Goal: Task Accomplishment & Management: Use online tool/utility

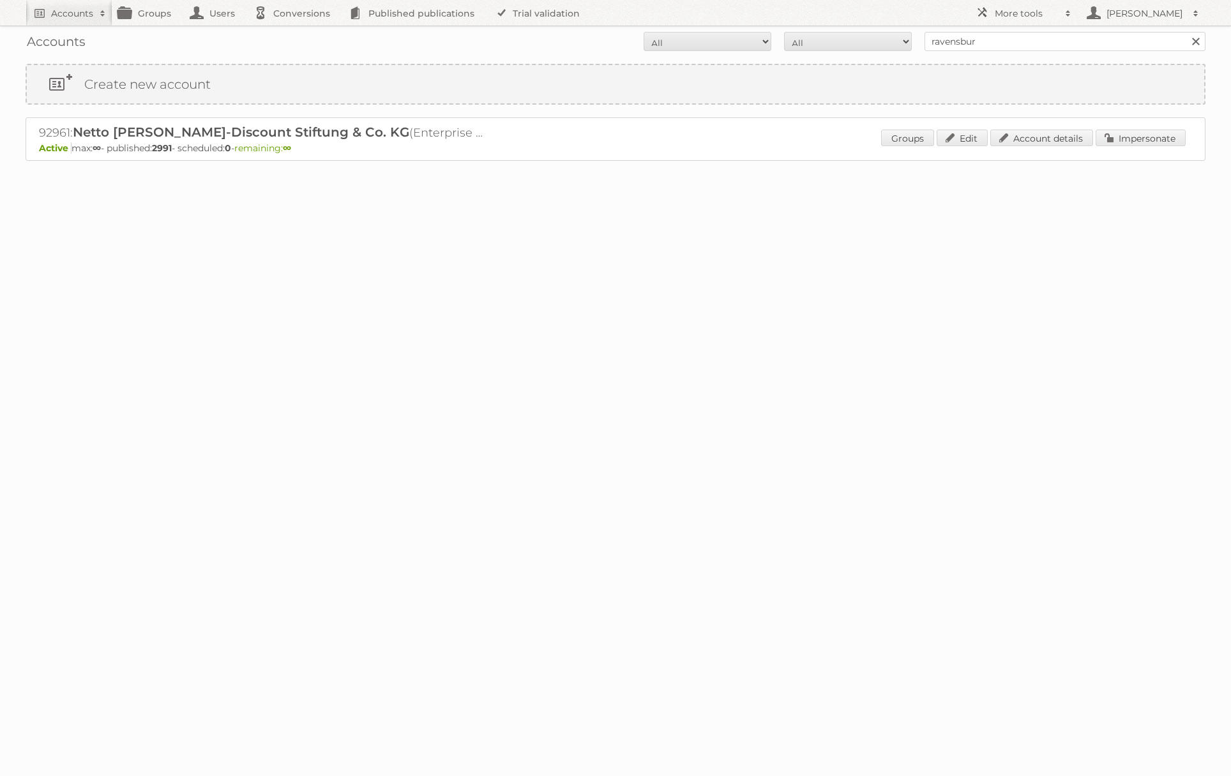
type input "Ravensburger"
click at [1186, 32] on input "Search" at bounding box center [1195, 41] width 19 height 19
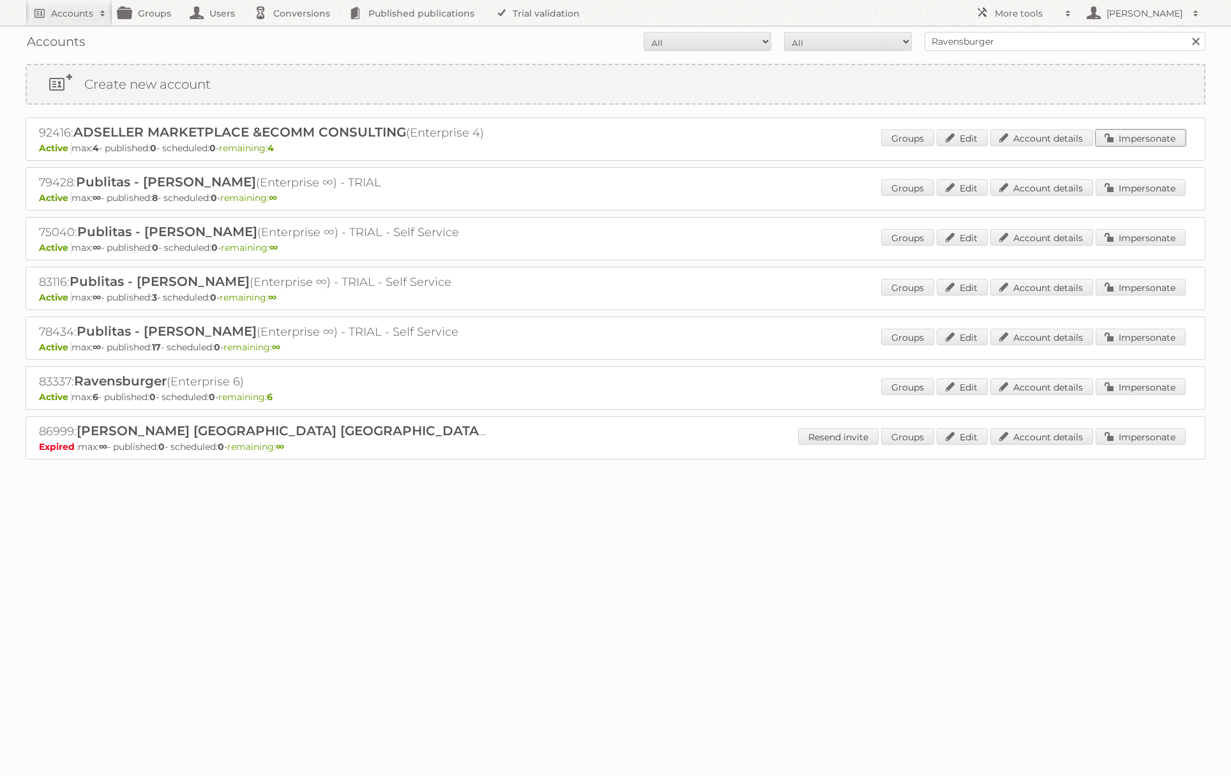
click at [1130, 135] on link "Impersonate" at bounding box center [1141, 138] width 90 height 17
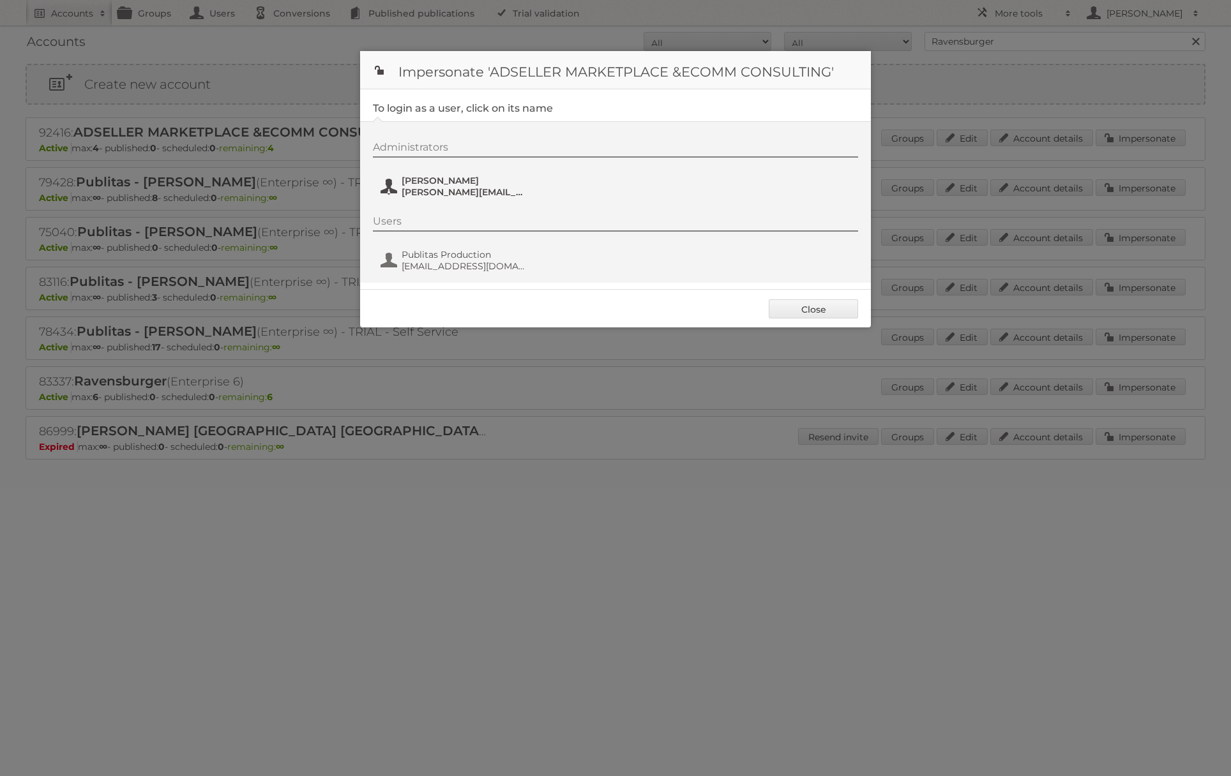
click at [444, 183] on span "Rocio Ochoa" at bounding box center [464, 180] width 124 height 11
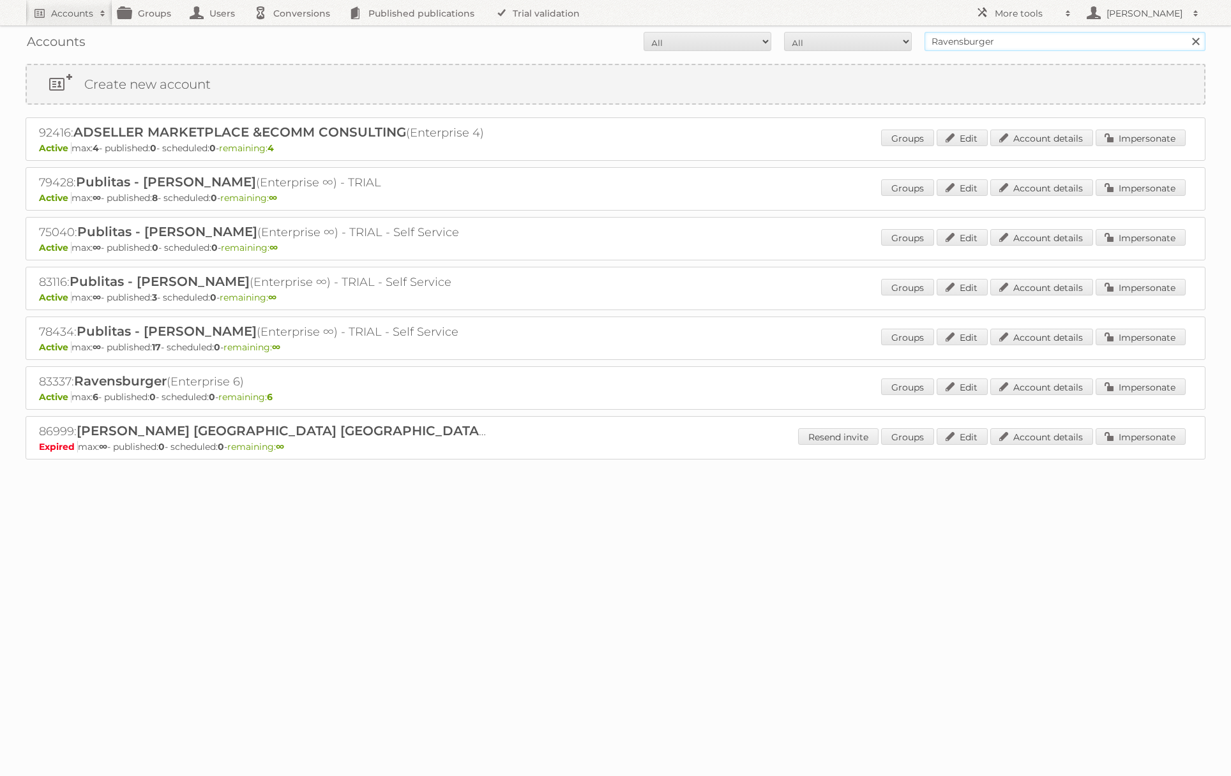
click at [973, 43] on input "Ravensburger" at bounding box center [1065, 41] width 281 height 19
type input "danielius@publitas"
click at [1186, 32] on input "Search" at bounding box center [1195, 41] width 19 height 19
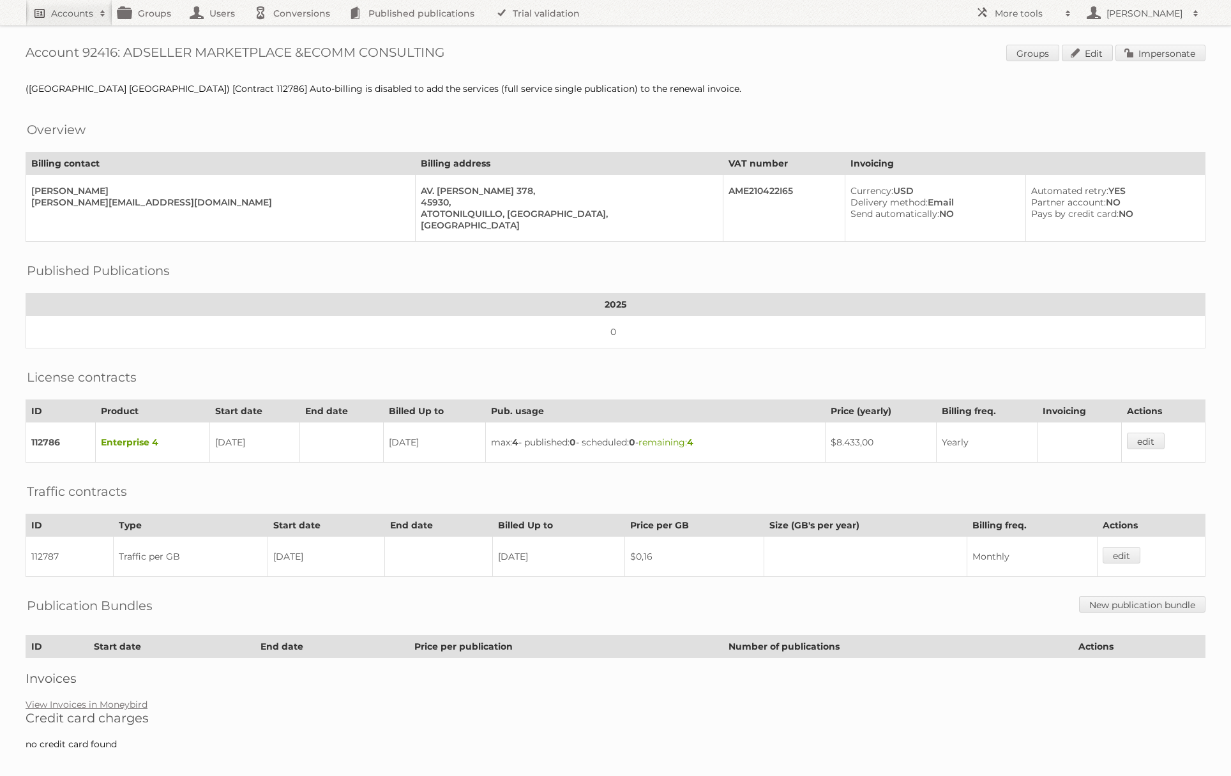
click at [82, 17] on h2 "Accounts" at bounding box center [72, 13] width 42 height 13
type input"] "paulo@"
click at [294, 33] on input "Search" at bounding box center [303, 42] width 19 height 19
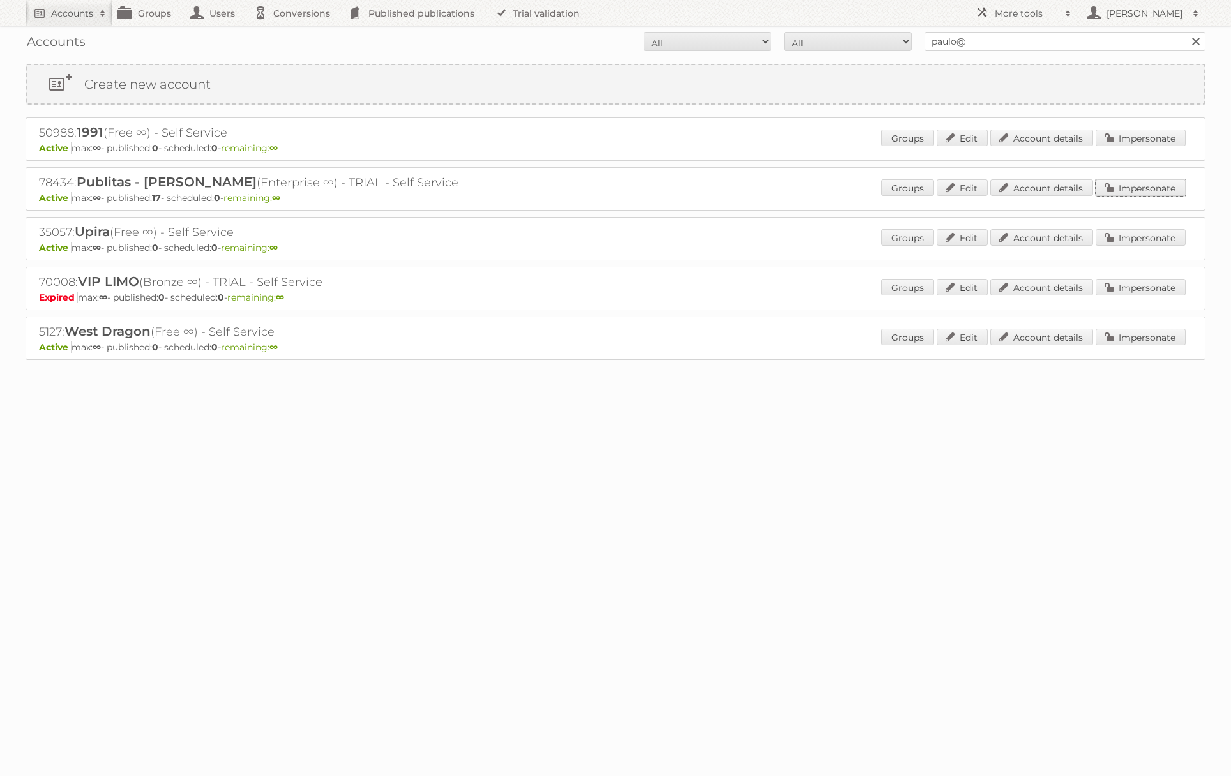
click at [1125, 186] on link "Impersonate" at bounding box center [1141, 187] width 90 height 17
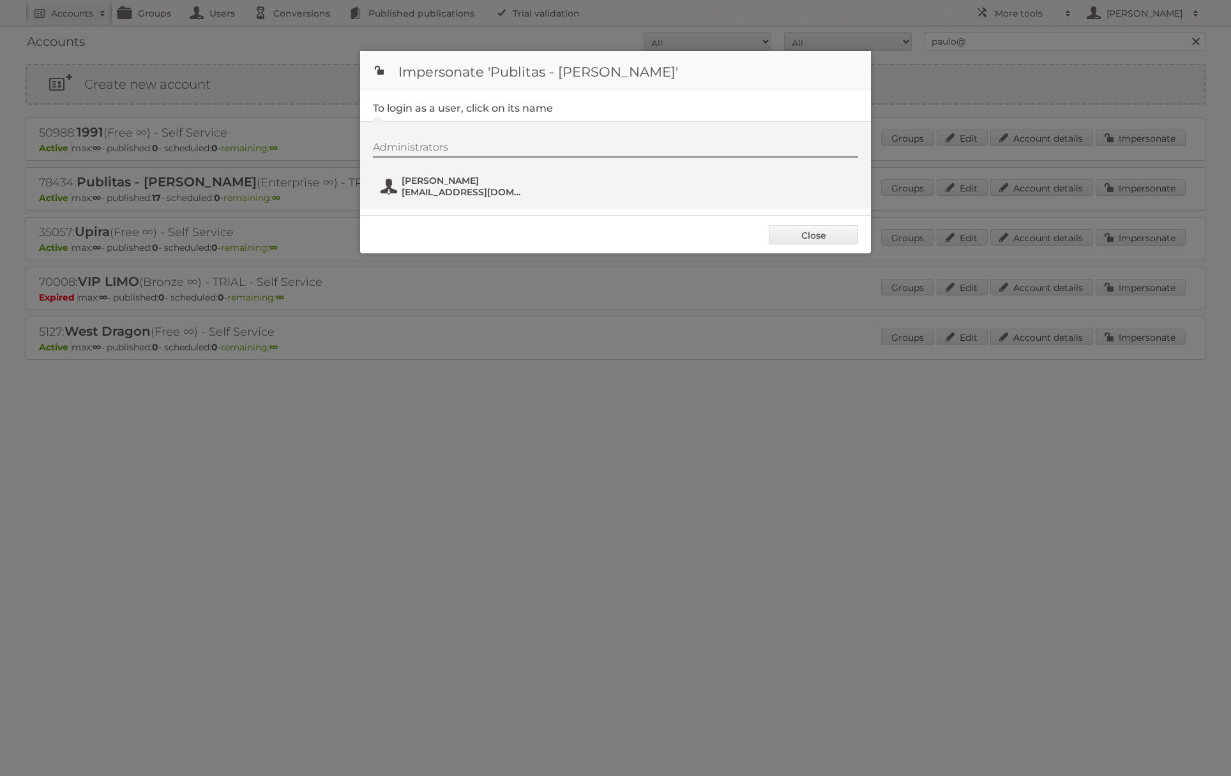
click at [436, 185] on span "Paulo Soares" at bounding box center [464, 180] width 124 height 11
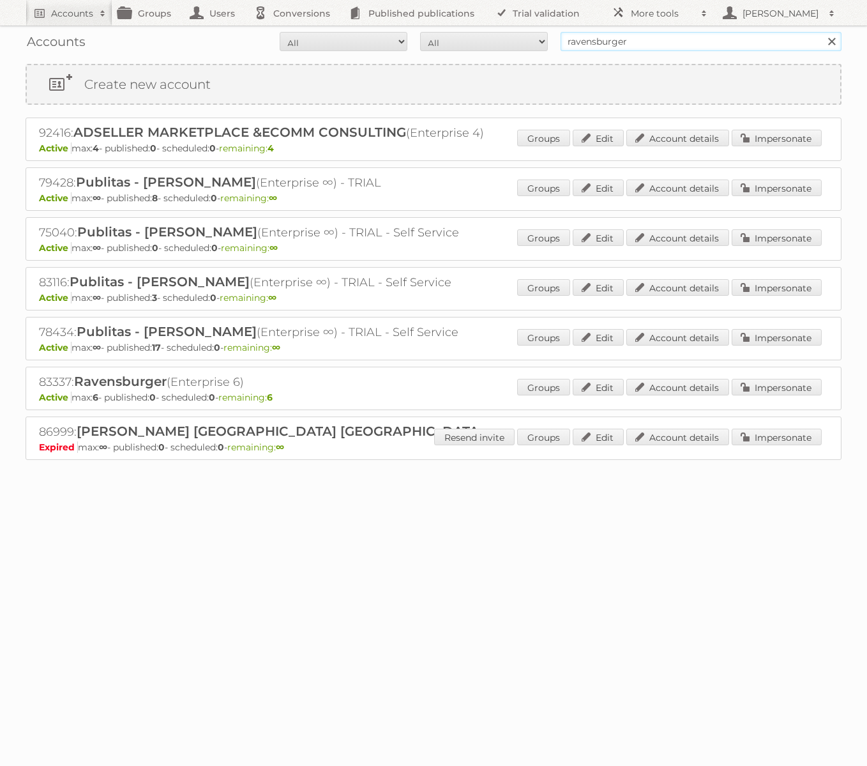
click at [628, 39] on input "ravensburger" at bounding box center [701, 41] width 281 height 19
type input "netto-online"
click at [822, 32] on input "Search" at bounding box center [831, 41] width 19 height 19
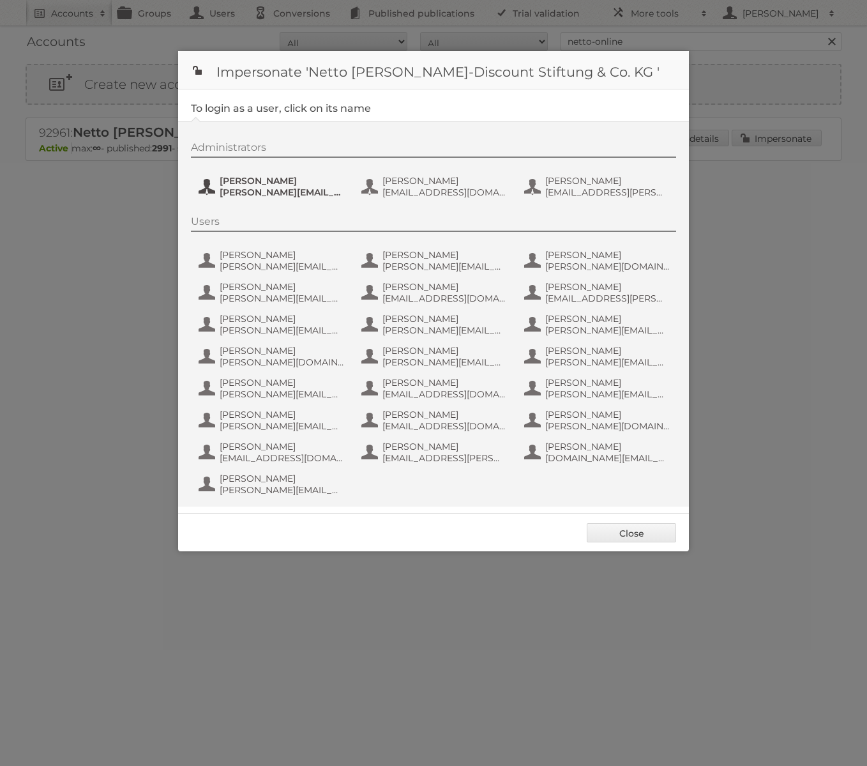
click at [303, 185] on span "[PERSON_NAME]" at bounding box center [282, 180] width 124 height 11
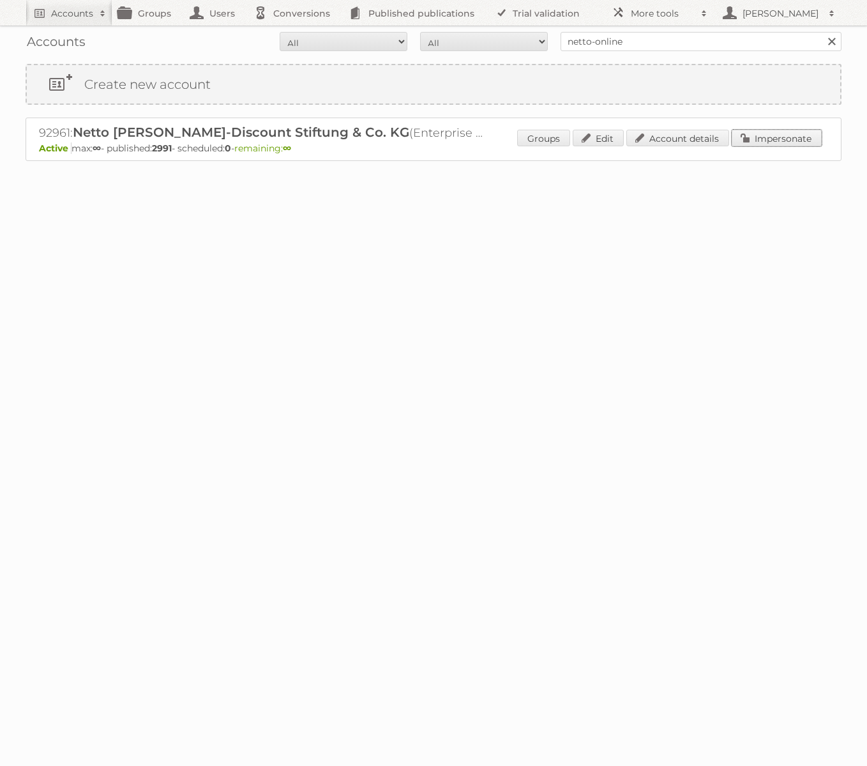
click at [782, 139] on link "Impersonate" at bounding box center [777, 138] width 90 height 17
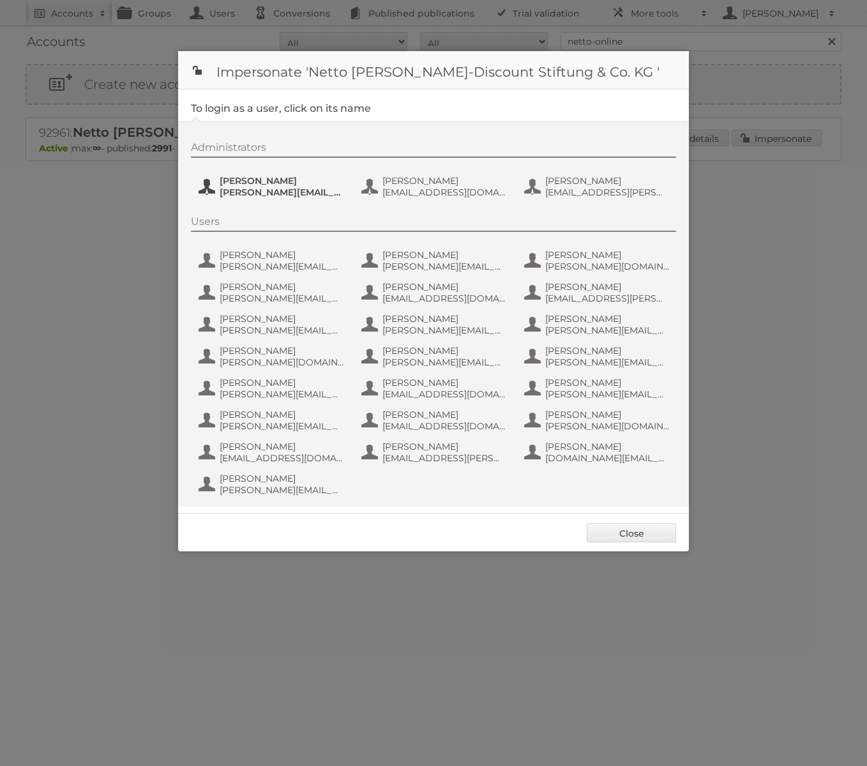
click at [292, 190] on span "[PERSON_NAME][EMAIL_ADDRESS][PERSON_NAME][DOMAIN_NAME]" at bounding box center [282, 191] width 124 height 11
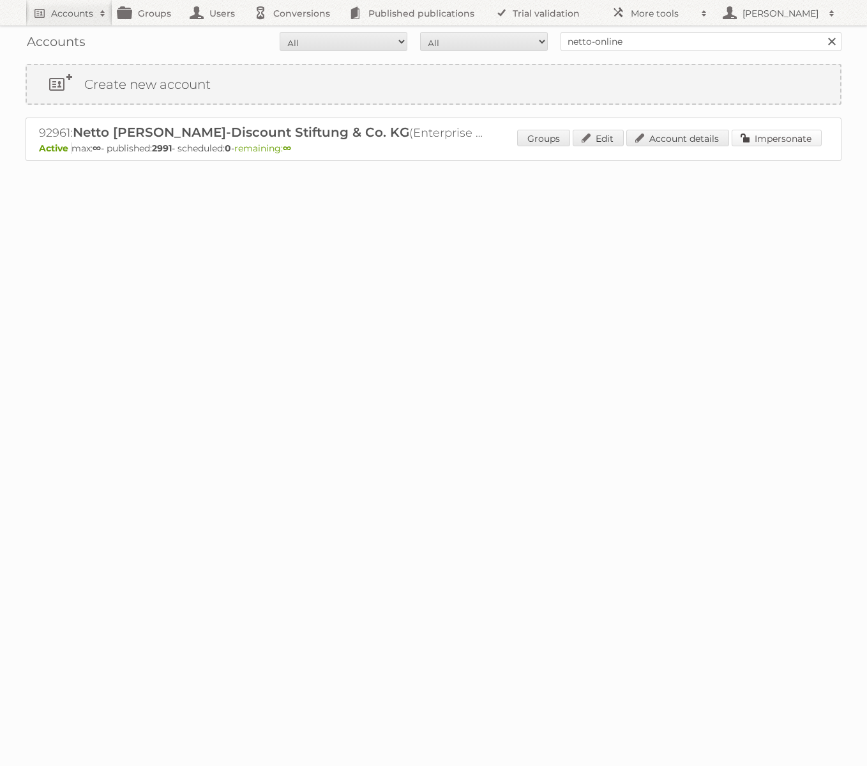
click at [762, 135] on link "Impersonate" at bounding box center [777, 138] width 90 height 17
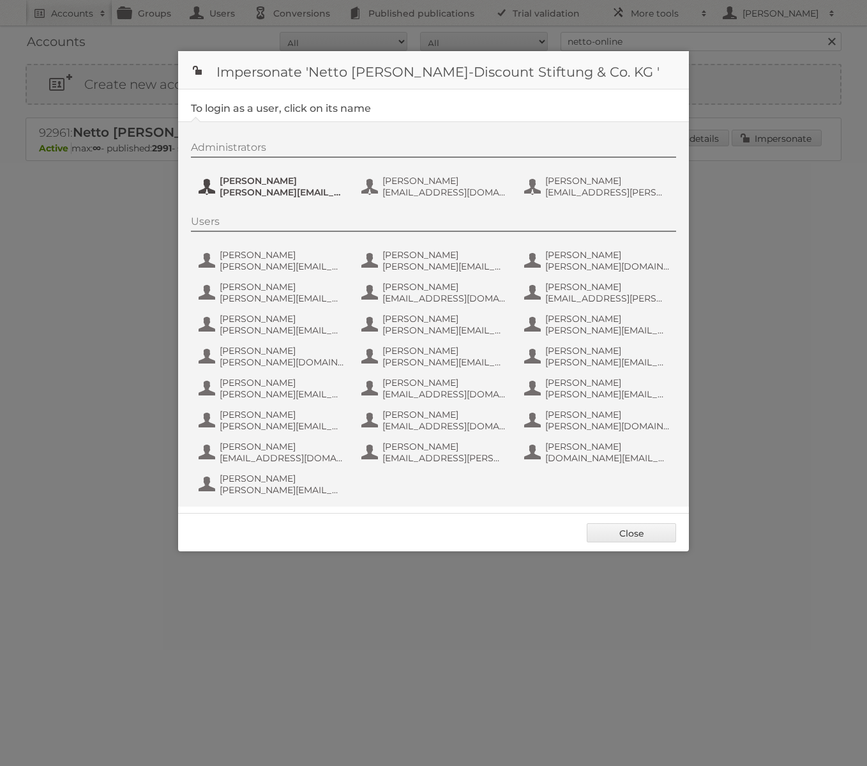
click at [303, 195] on span "[PERSON_NAME][EMAIL_ADDRESS][PERSON_NAME][DOMAIN_NAME]" at bounding box center [282, 191] width 124 height 11
